Goal: Information Seeking & Learning: Learn about a topic

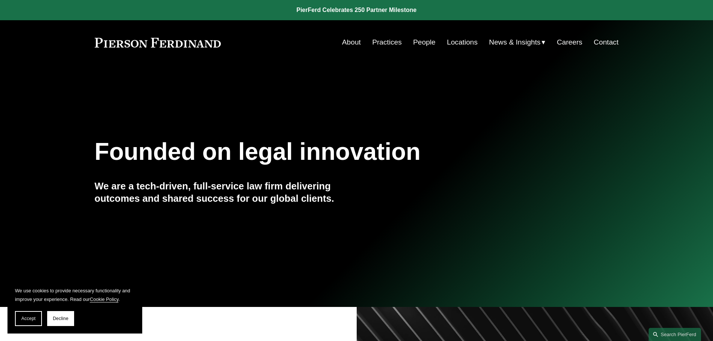
click at [565, 44] on link "Careers" at bounding box center [569, 42] width 25 height 14
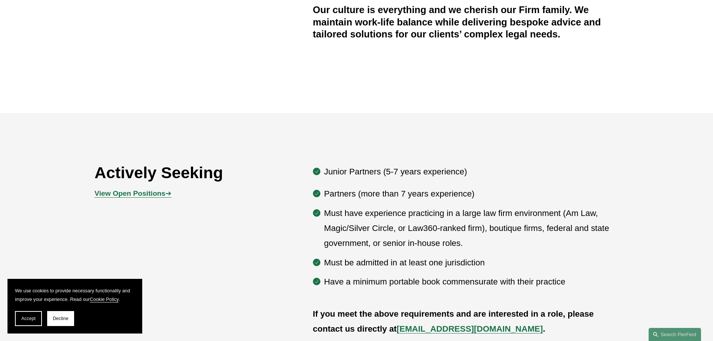
scroll to position [337, 0]
click at [324, 175] on p "Junior Partners (5-7 years experience)" at bounding box center [471, 171] width 295 height 15
click at [146, 191] on strong "View Open Positions" at bounding box center [130, 193] width 71 height 8
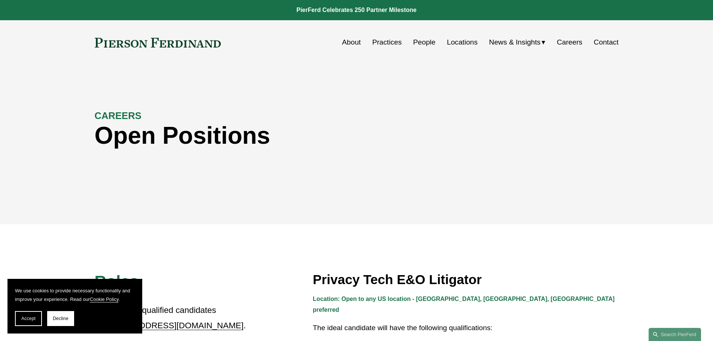
click at [423, 46] on link "People" at bounding box center [424, 42] width 22 height 14
